Goal: Information Seeking & Learning: Find specific fact

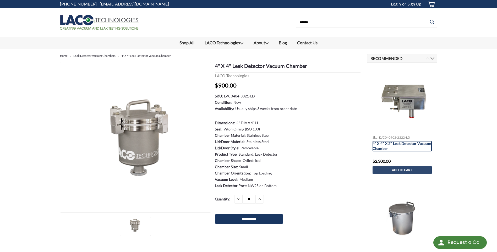
click at [394, 144] on link "4" X 4" X 2" Leak Detector Vacuum Chamber" at bounding box center [402, 146] width 59 height 10
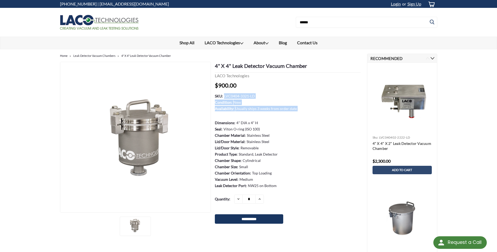
drag, startPoint x: 255, startPoint y: 97, endPoint x: 223, endPoint y: 96, distance: 32.2
click at [223, 96] on dl "SKU: LVC0404-3321-LD Condition: New Availability: Usually ships 3 weeks from or…" at bounding box center [288, 141] width 146 height 96
drag, startPoint x: 223, startPoint y: 96, endPoint x: 259, endPoint y: 96, distance: 36.4
click at [258, 97] on dl "SKU: LVC0404-3321-LD Condition: New Availability: Usually ships 3 weeks from or…" at bounding box center [288, 141] width 146 height 96
drag, startPoint x: 254, startPoint y: 96, endPoint x: 224, endPoint y: 95, distance: 30.2
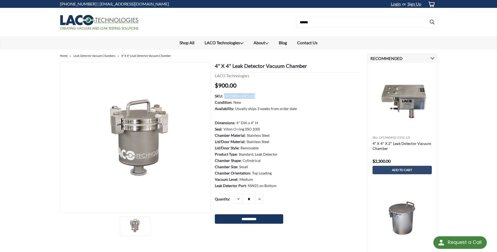
click at [224, 95] on dd "LVC0404-3321-LD" at bounding box center [239, 96] width 31 height 6
copy dd "LVC0404-3321-LD"
click at [272, 69] on h1 "4" X 4" Leak Detector Vacuum Chamber" at bounding box center [288, 67] width 146 height 11
drag, startPoint x: 308, startPoint y: 66, endPoint x: 212, endPoint y: 68, distance: 95.9
click at [212, 68] on section "4" X 4" Leak Detector Vacuum Chamber LACO Technologies MSRP: Now: $900.00 (You …" at bounding box center [286, 145] width 151 height 166
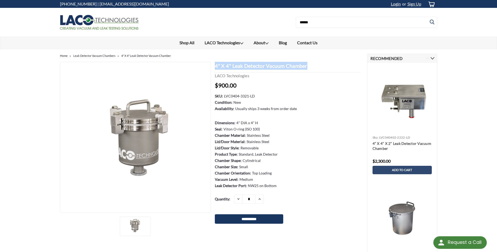
copy h1 "4" X 4" Leak Detector Vacuum Chamber"
